Goal: Download file/media

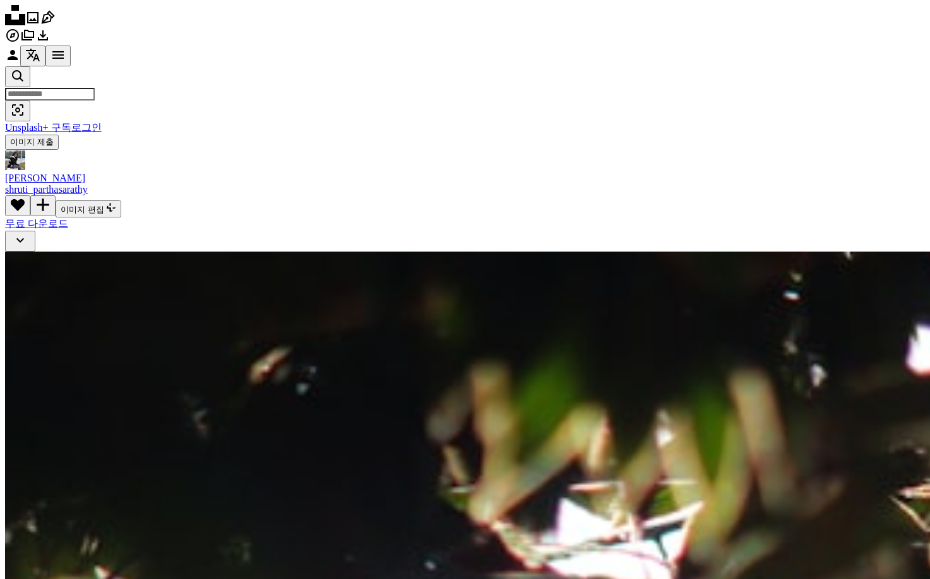
scroll to position [3537, 0]
